Goal: Transaction & Acquisition: Obtain resource

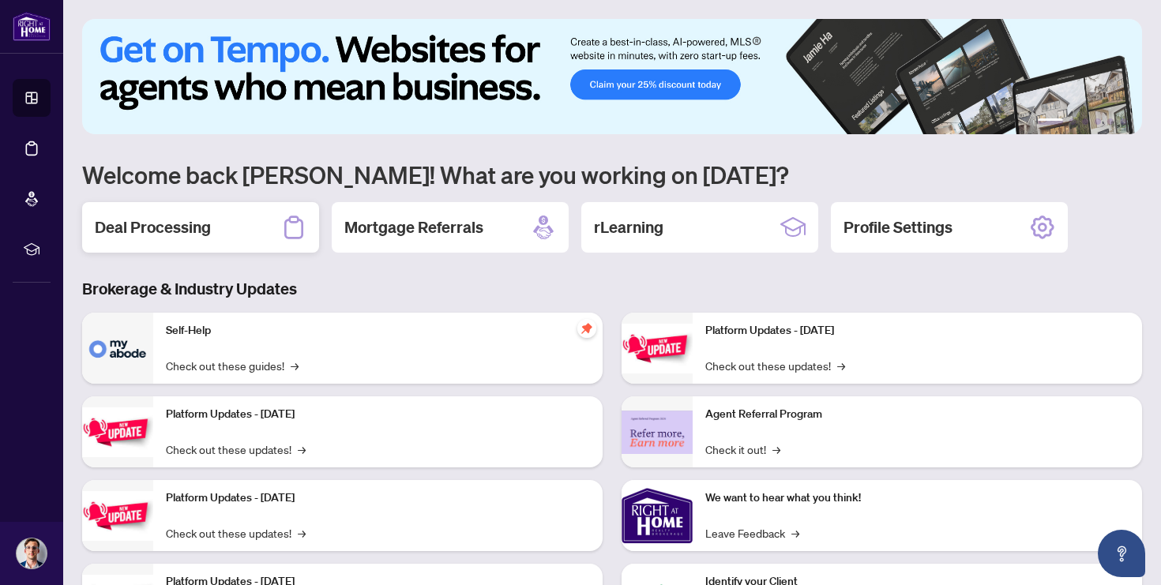
click at [145, 237] on h2 "Deal Processing" at bounding box center [153, 227] width 116 height 22
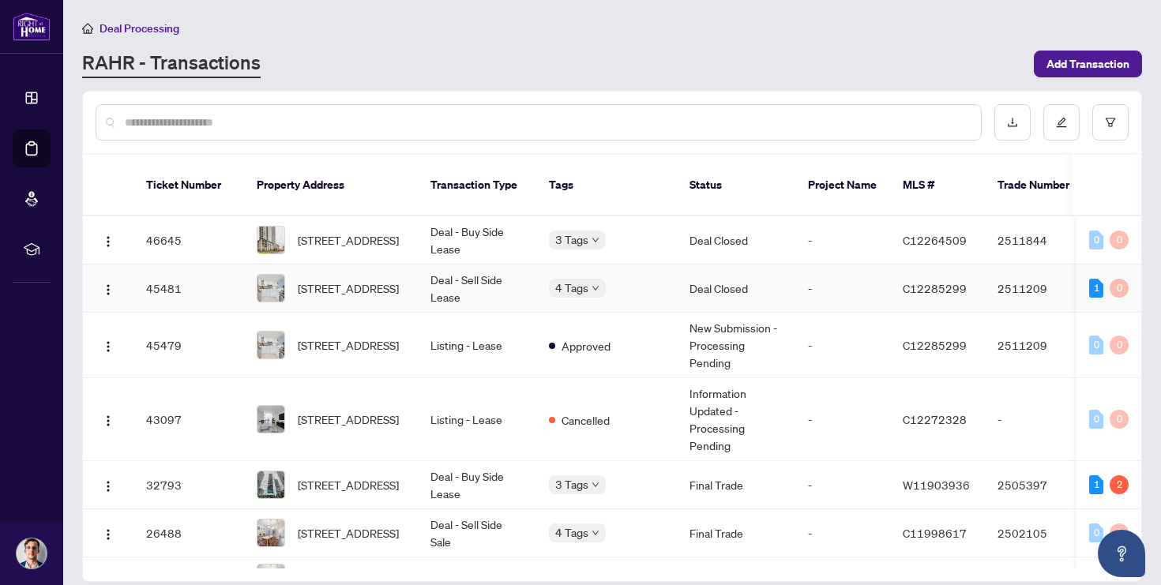
click at [667, 287] on td "4 Tags" at bounding box center [606, 289] width 141 height 48
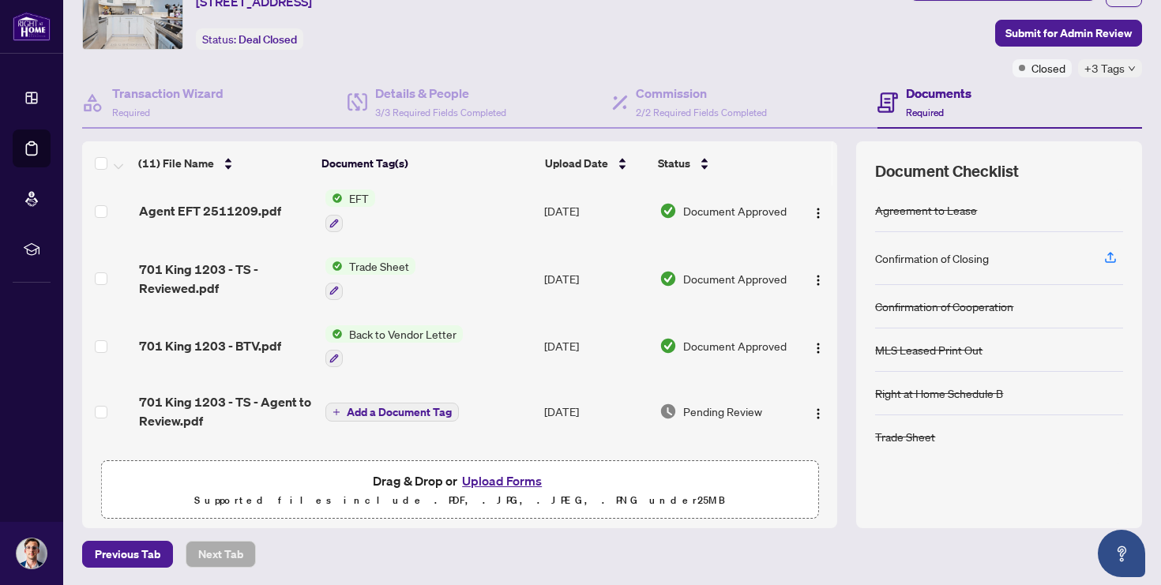
scroll to position [2, 0]
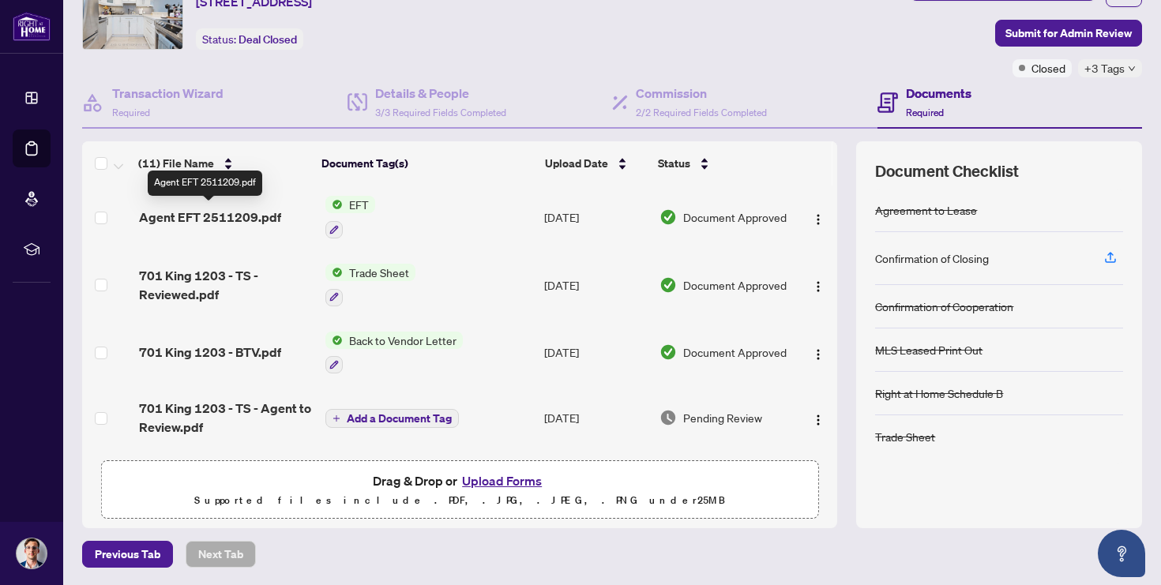
click at [223, 214] on span "Agent EFT 2511209.pdf" at bounding box center [210, 217] width 142 height 19
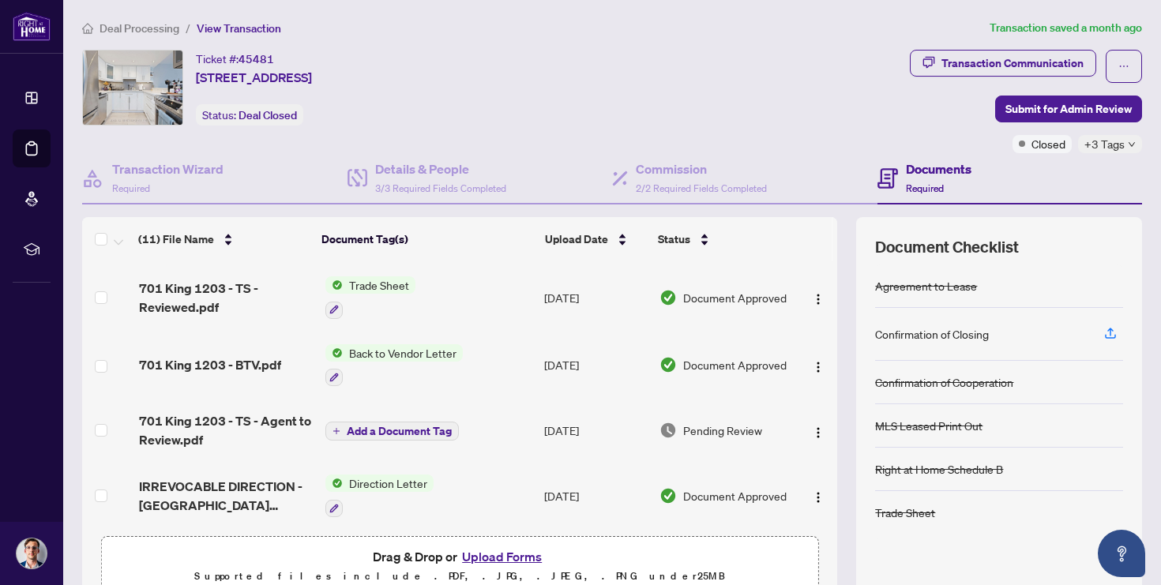
scroll to position [70, 0]
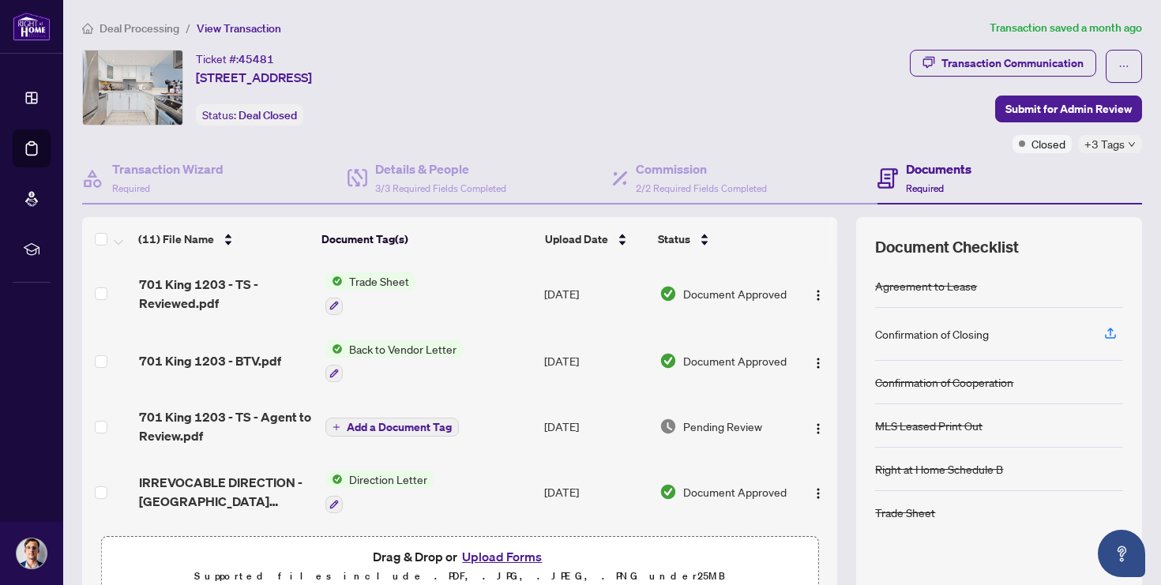
click at [258, 352] on span "701 King 1203 - BTV.pdf" at bounding box center [210, 361] width 142 height 19
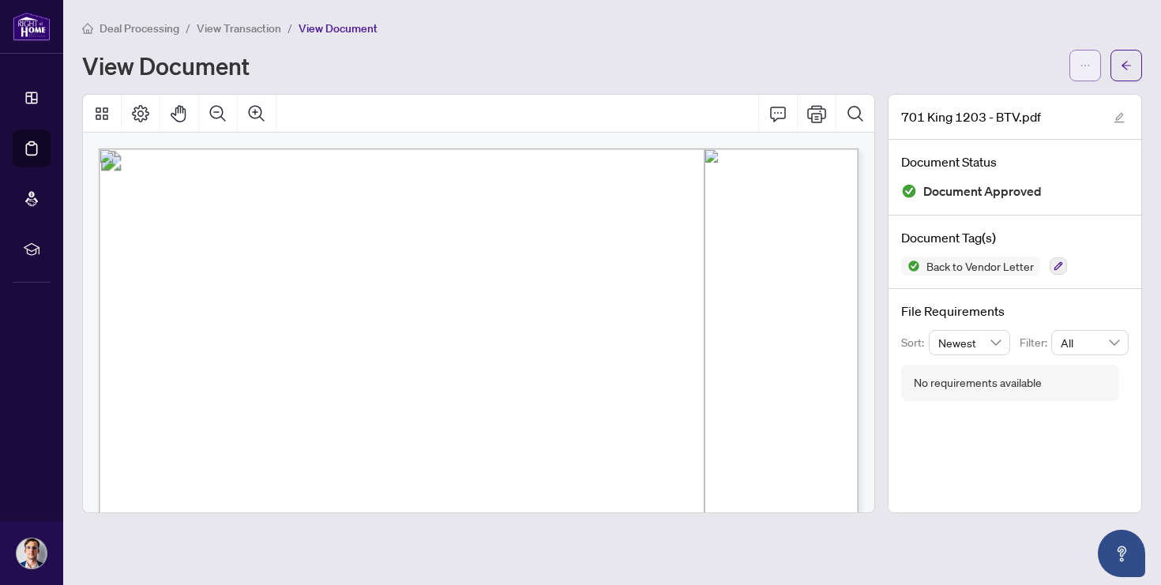
click at [1081, 67] on icon "ellipsis" at bounding box center [1085, 65] width 11 height 11
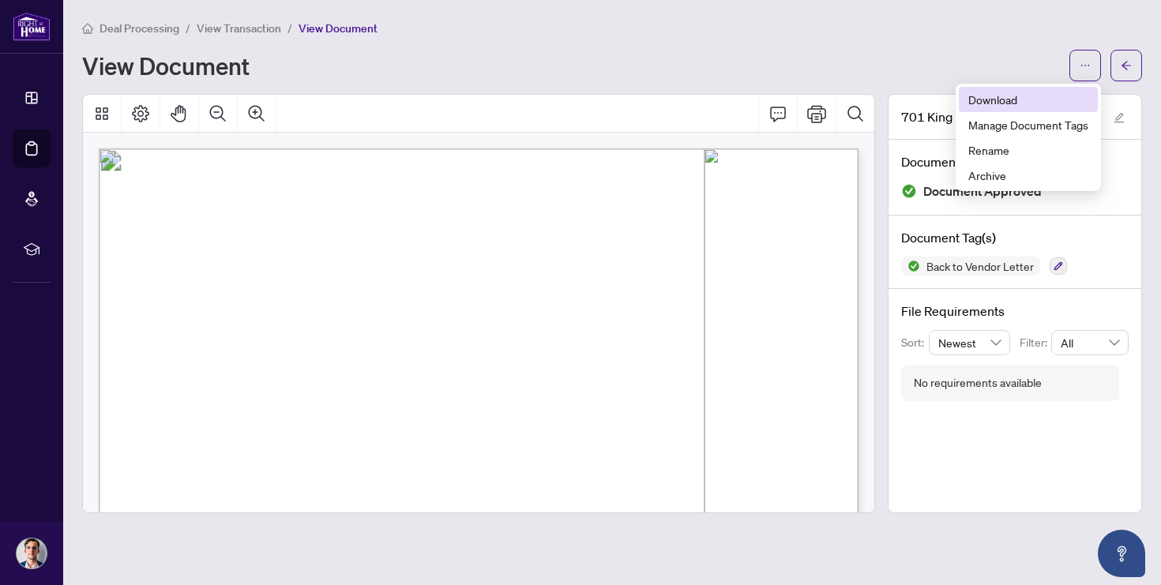
click at [1026, 92] on span "Download" at bounding box center [1029, 99] width 120 height 17
